Goal: Check status: Check status

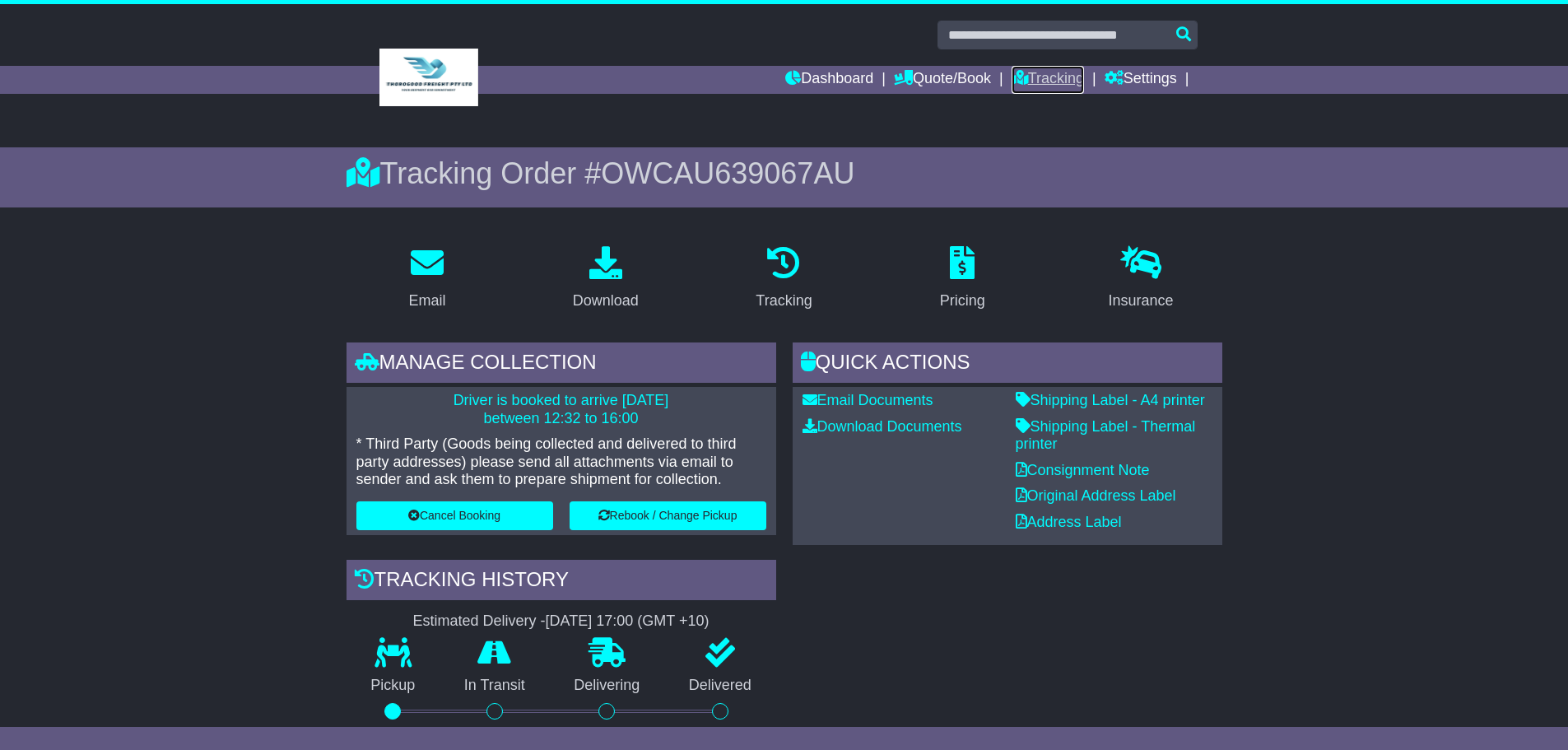
click at [1040, 77] on link "Tracking" at bounding box center [1048, 79] width 72 height 28
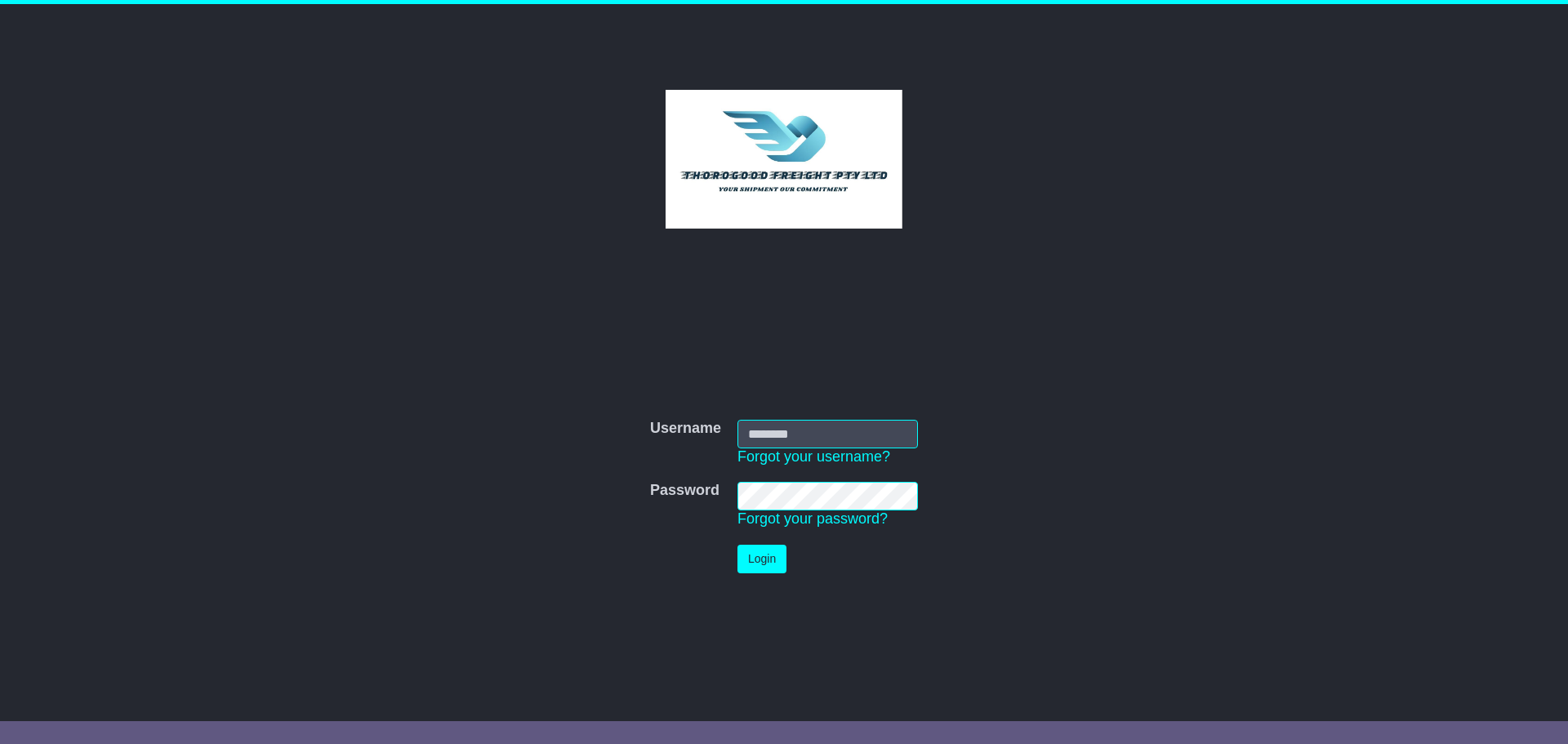
type input "****"
click at [768, 562] on button "Login" at bounding box center [762, 559] width 49 height 28
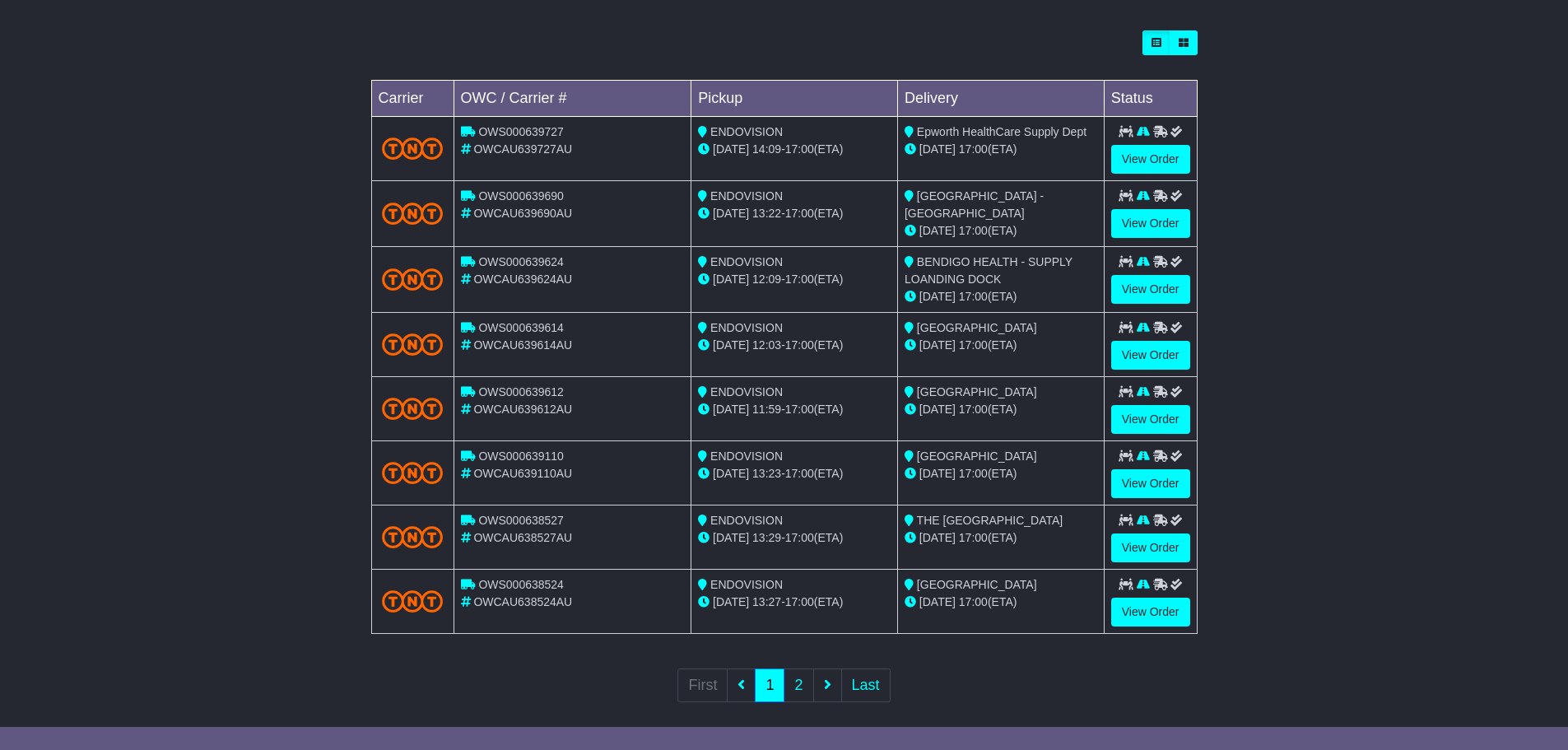
scroll to position [475, 0]
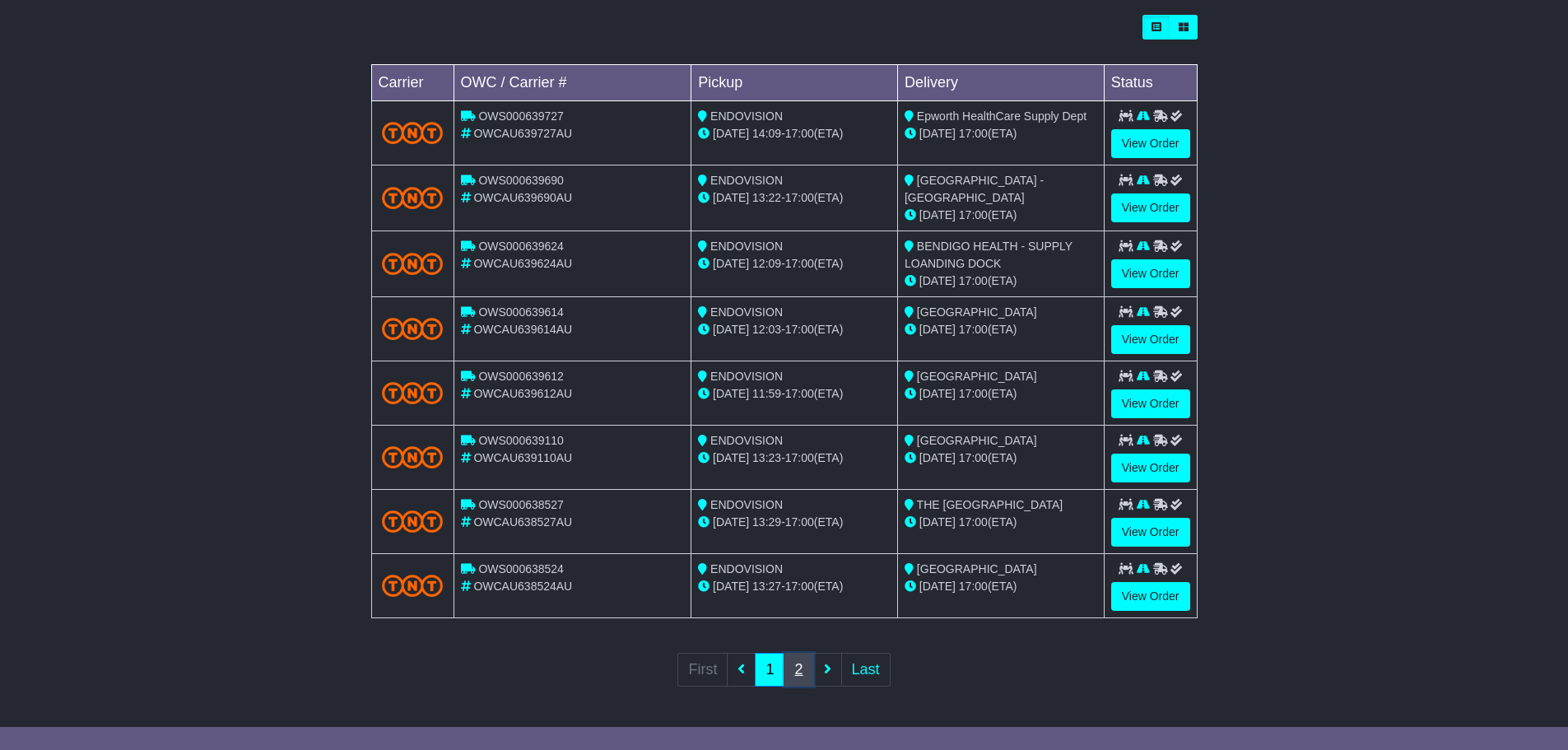
click at [805, 671] on link "2" at bounding box center [798, 669] width 29 height 34
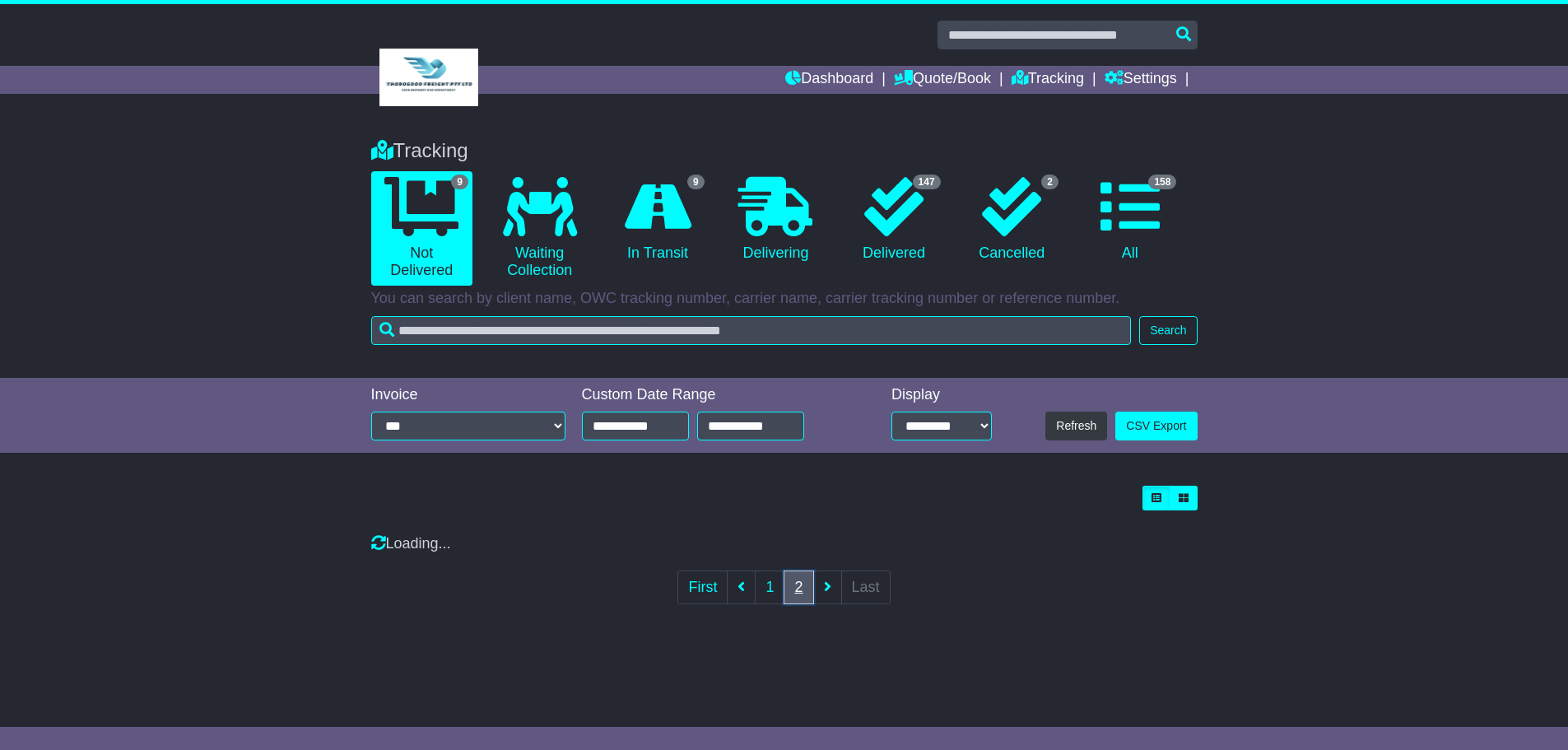
scroll to position [0, 0]
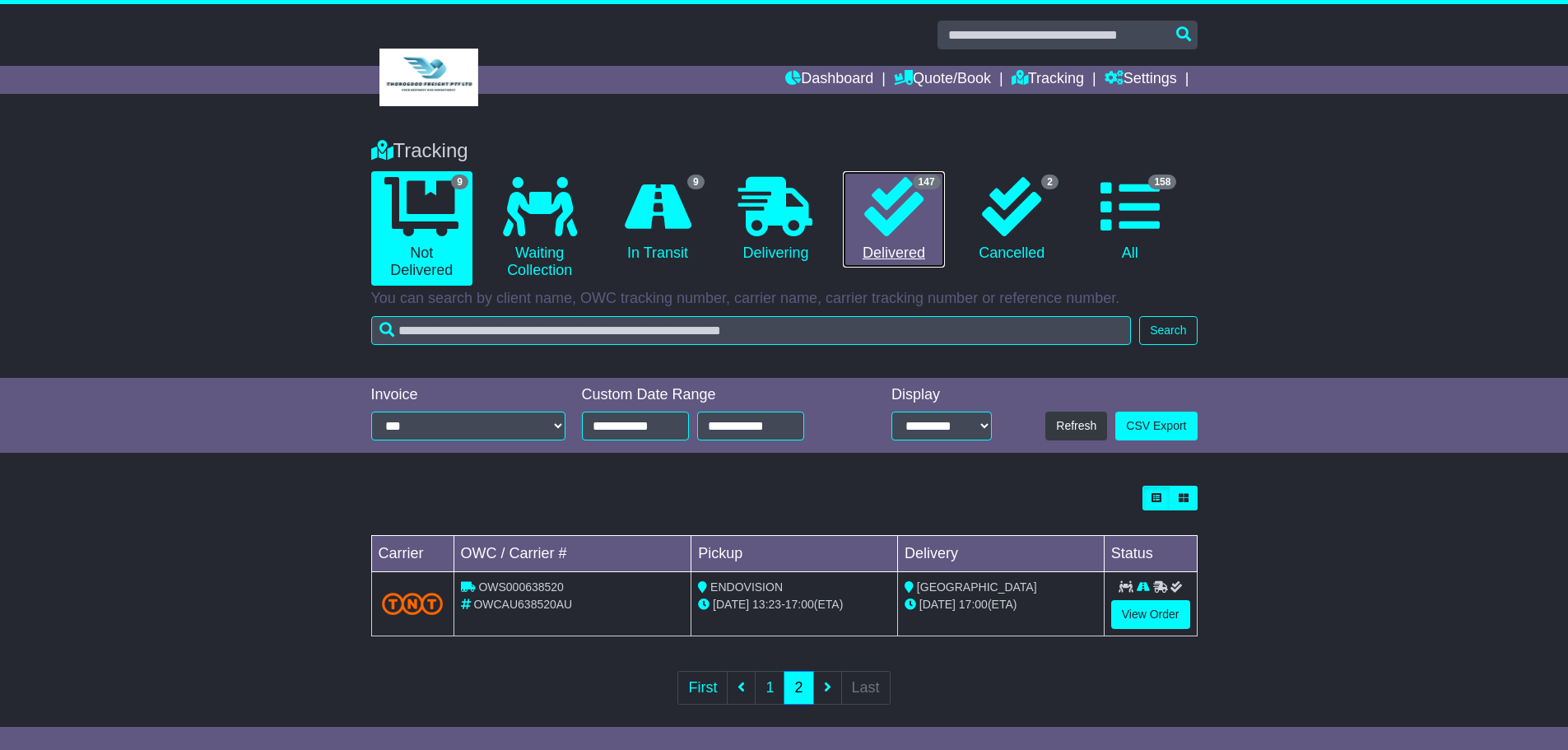
click at [899, 223] on icon at bounding box center [894, 207] width 60 height 60
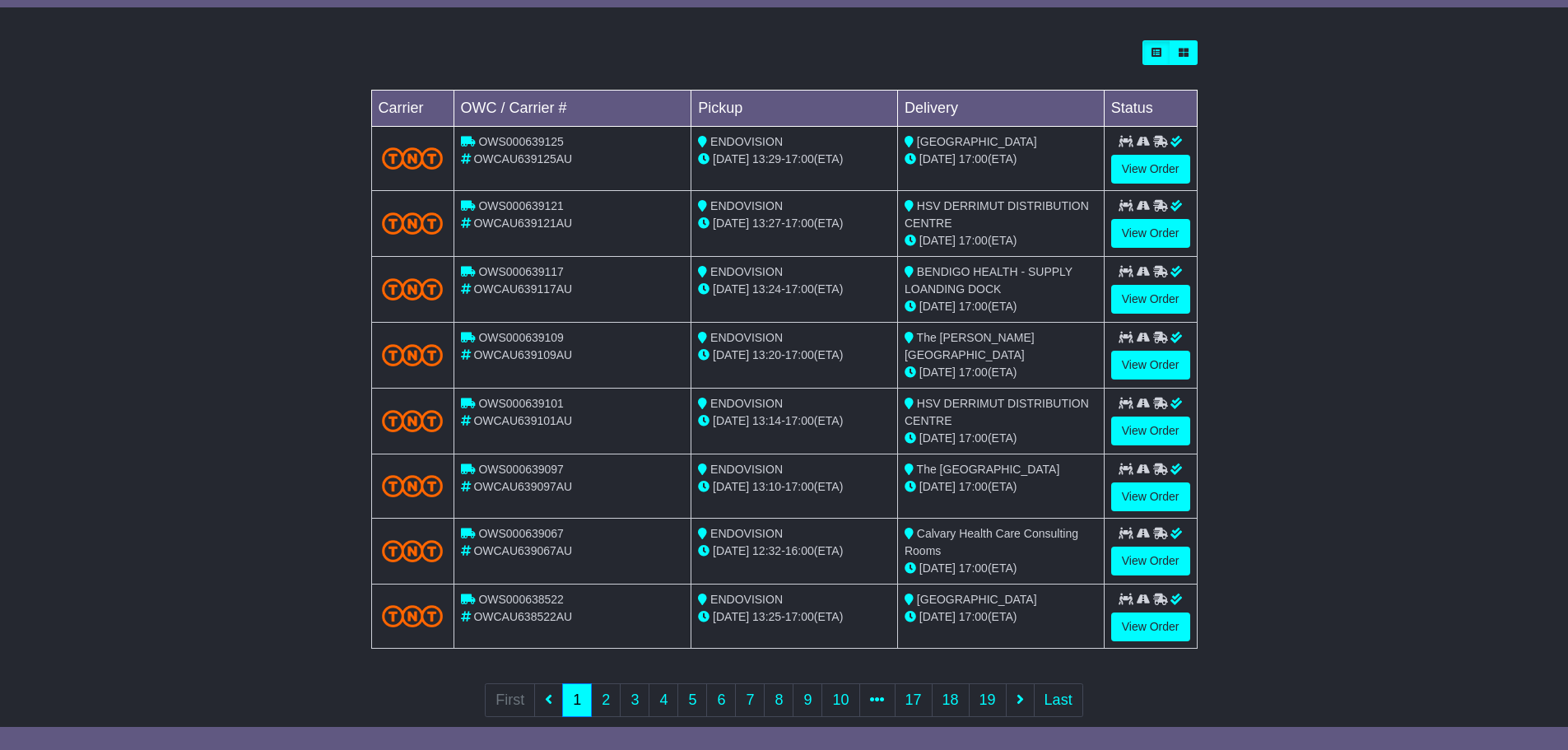
scroll to position [475, 0]
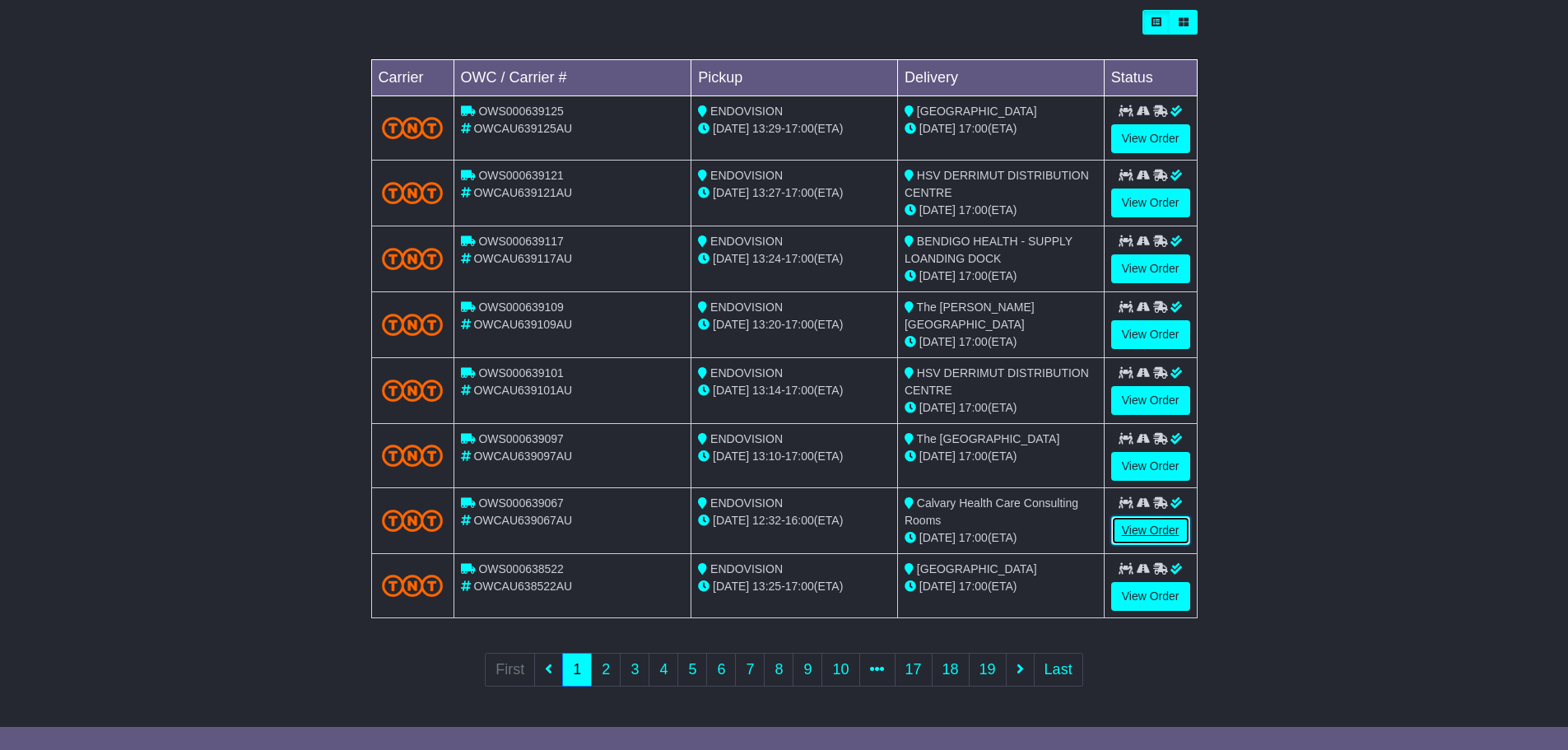
click at [1141, 527] on link "View Order" at bounding box center [1151, 531] width 79 height 29
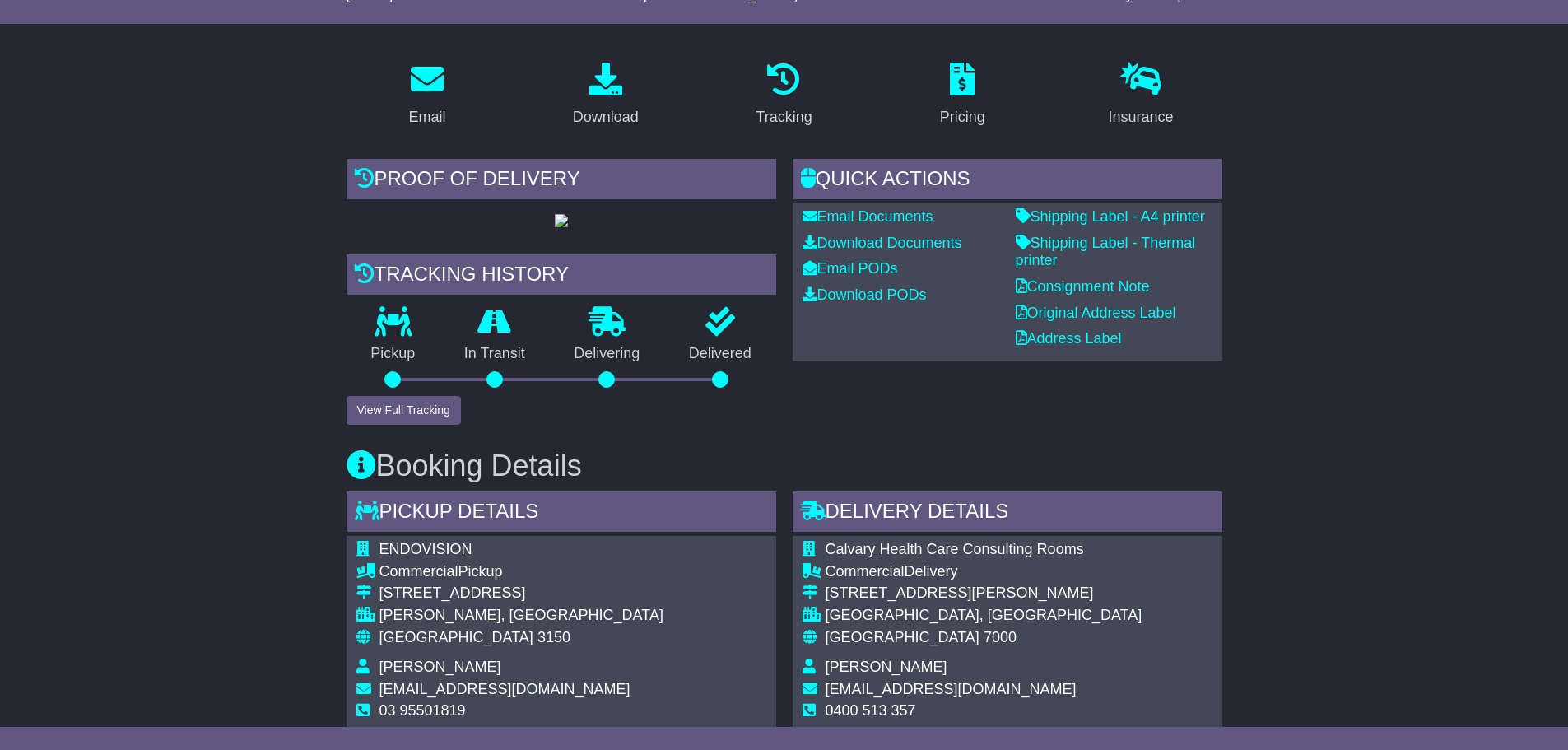
scroll to position [247, 0]
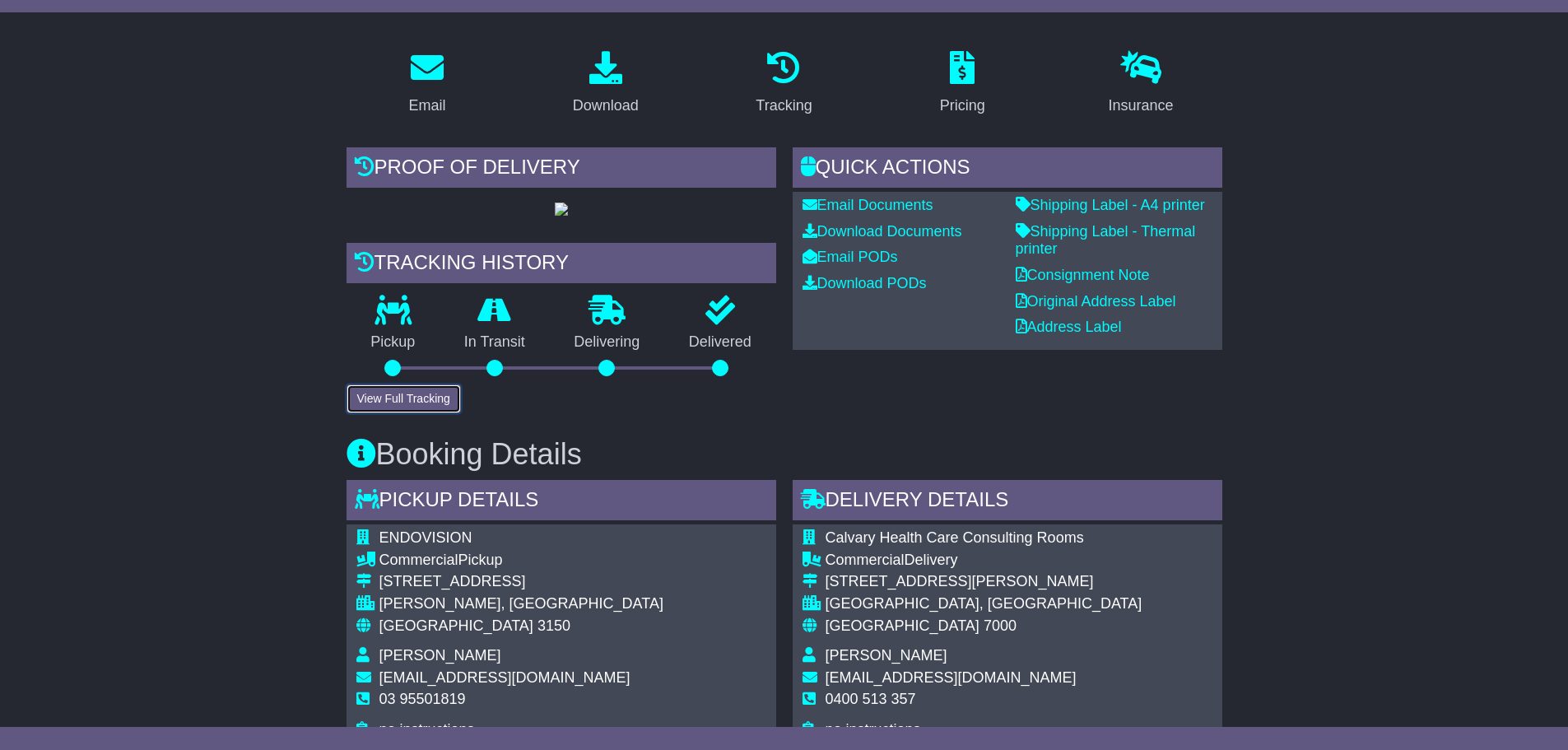
click at [409, 413] on button "View Full Tracking" at bounding box center [404, 399] width 114 height 29
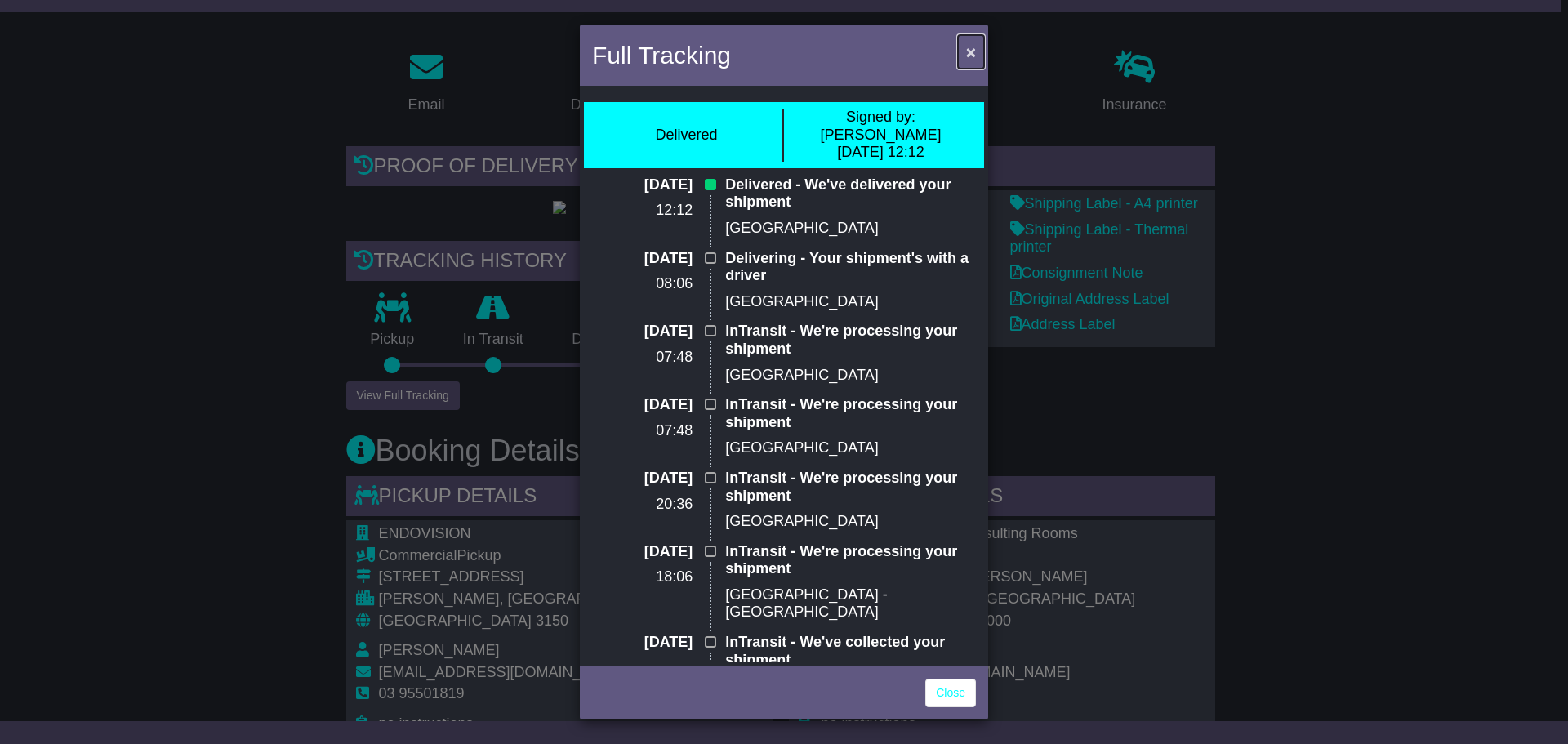
click at [973, 47] on span "×" at bounding box center [971, 52] width 10 height 19
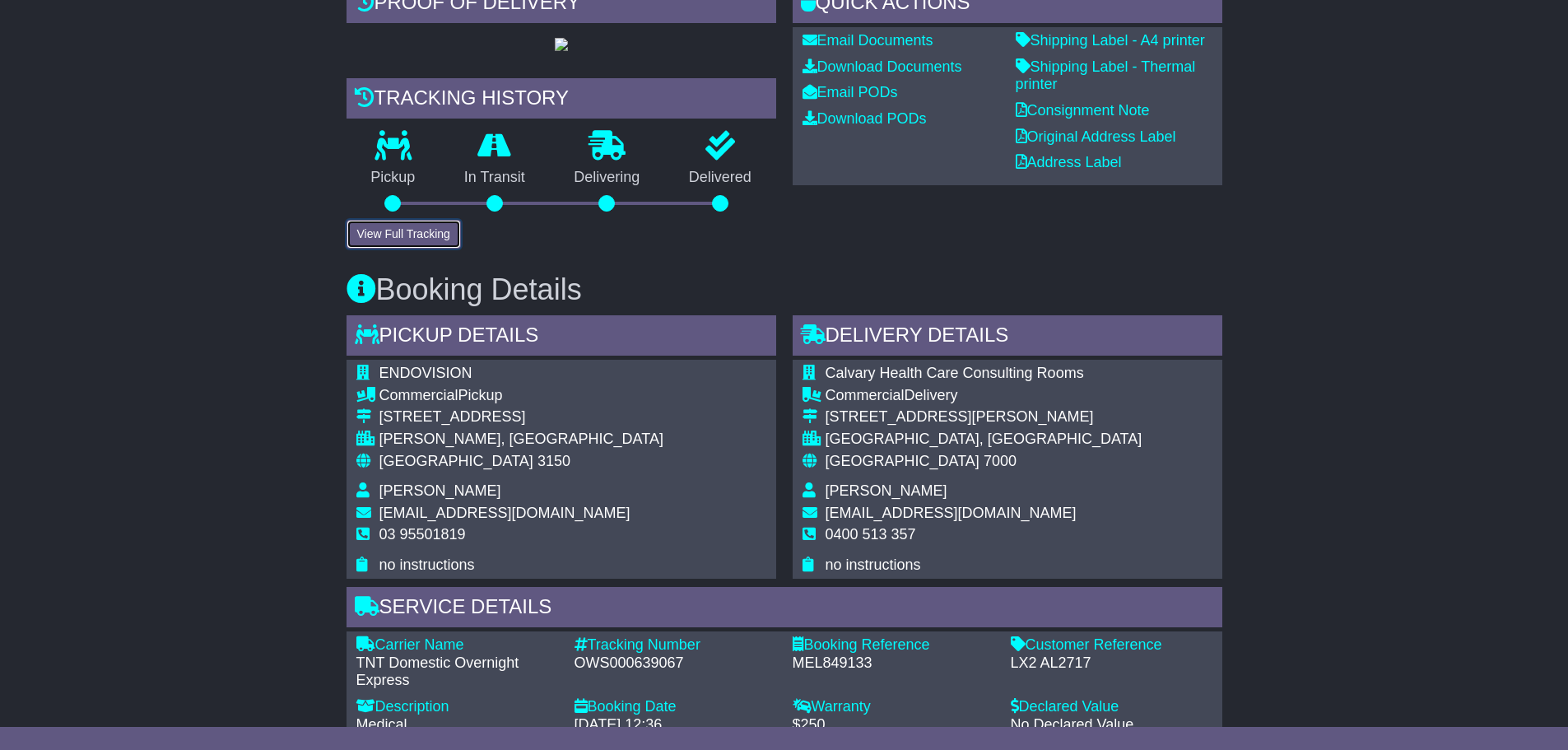
scroll to position [494, 0]
